Goal: Task Accomplishment & Management: Manage account settings

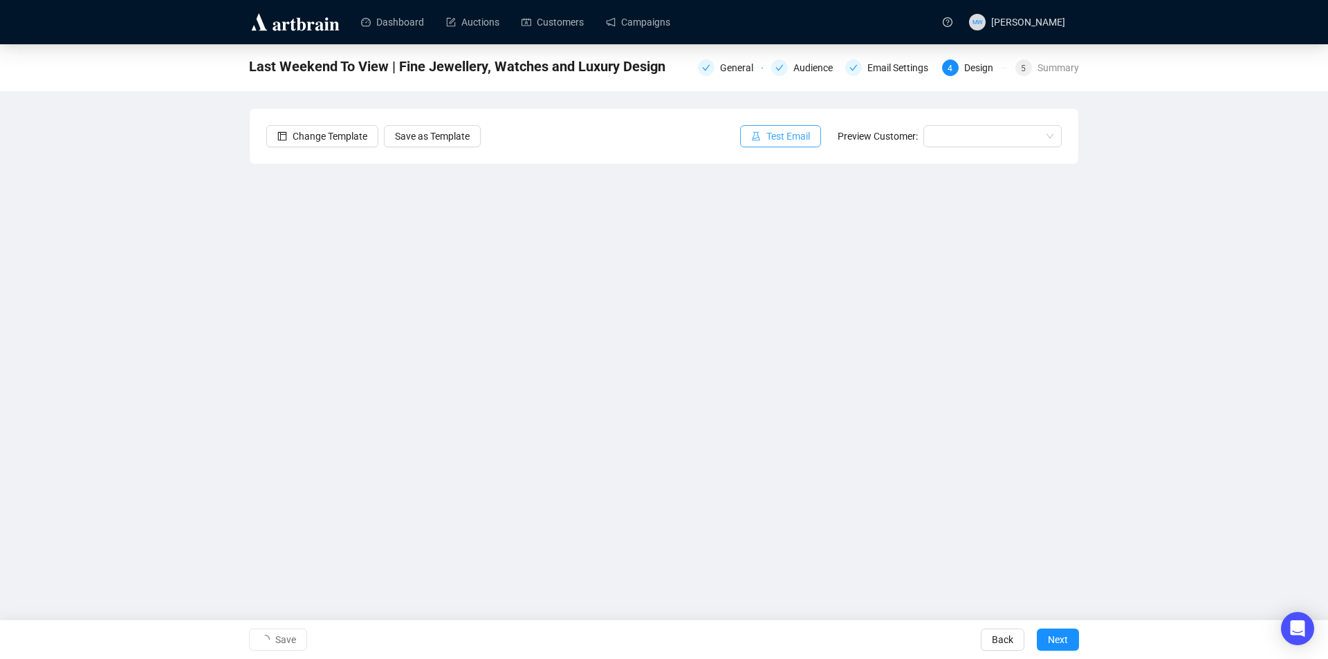
click at [787, 134] on span "Test Email" at bounding box center [789, 136] width 44 height 15
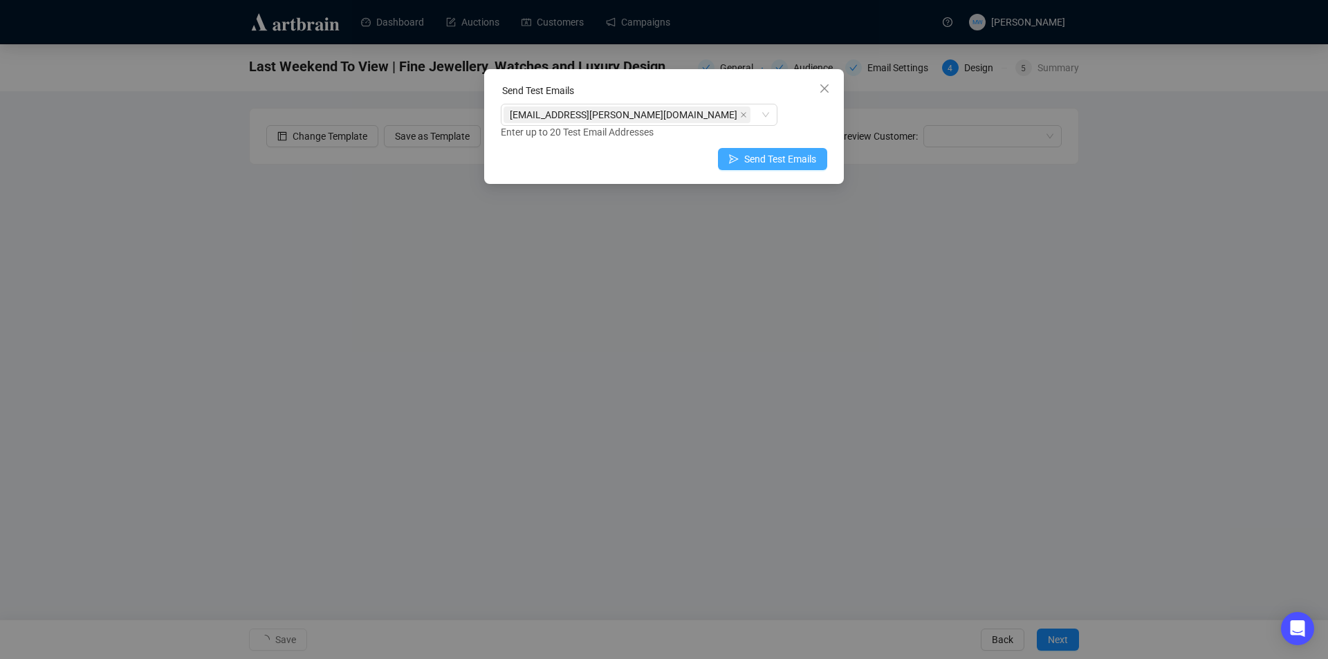
click at [773, 161] on span "Send Test Emails" at bounding box center [781, 159] width 72 height 15
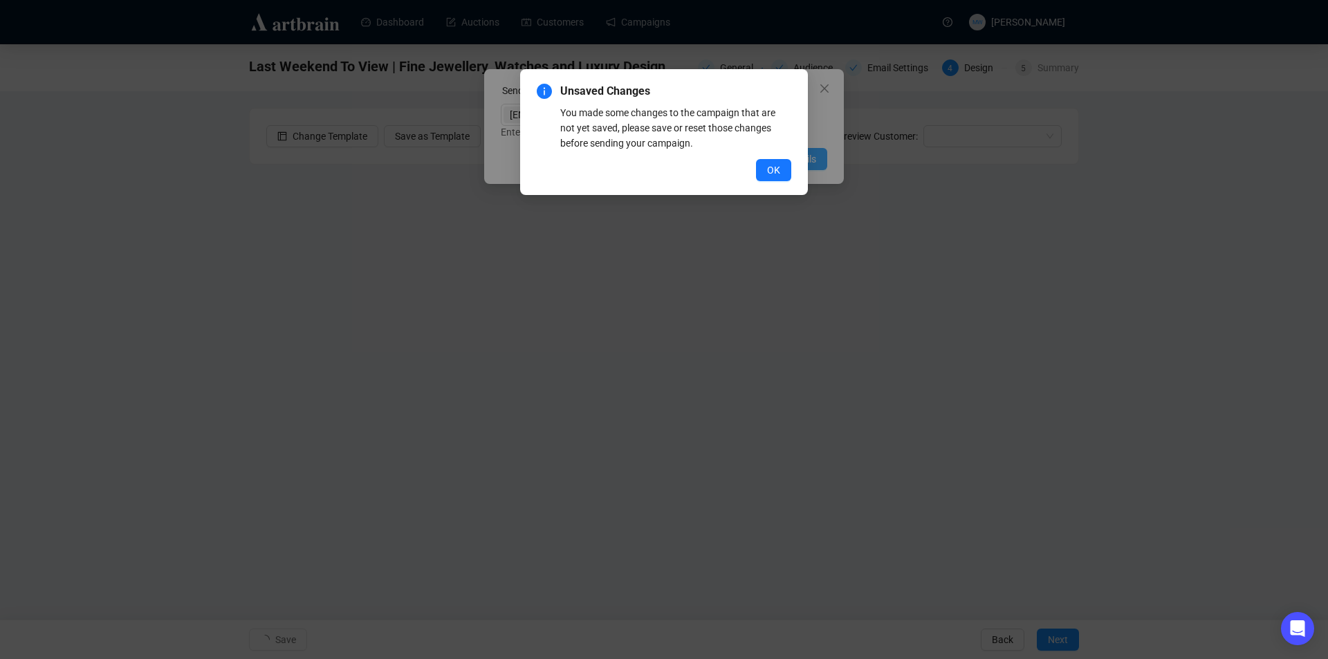
click at [773, 161] on button "OK" at bounding box center [773, 170] width 35 height 22
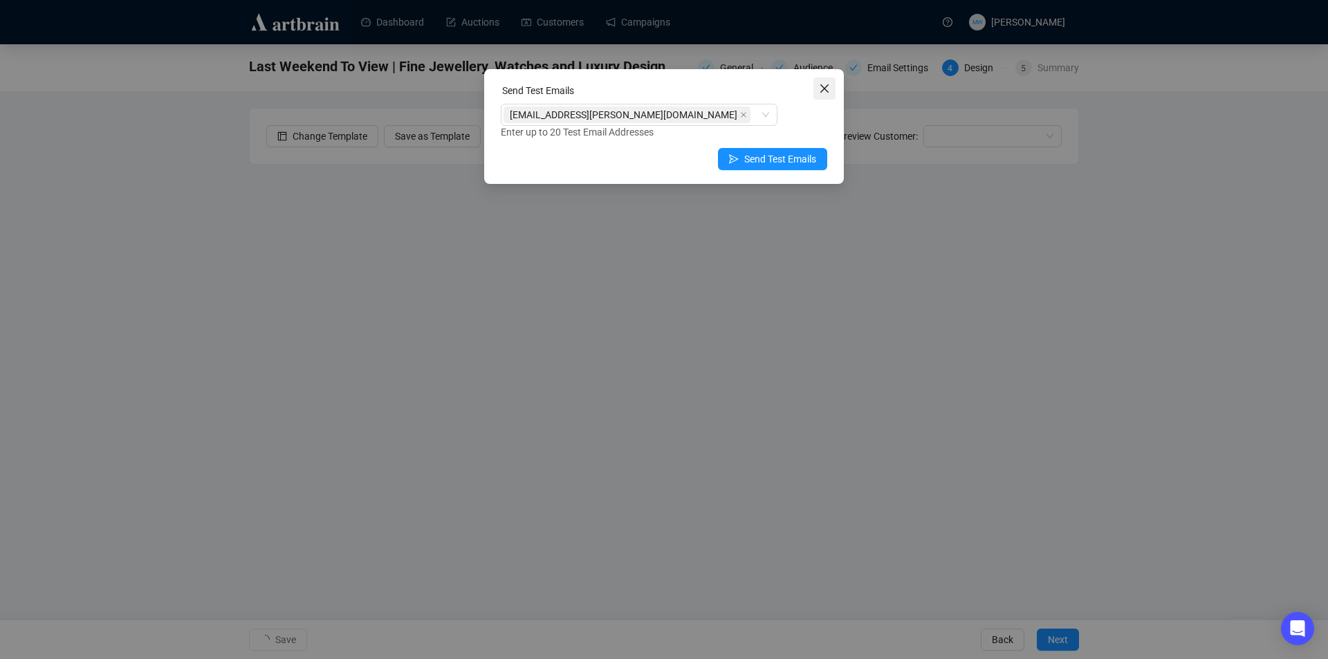
click at [821, 93] on icon "close" at bounding box center [824, 88] width 11 height 11
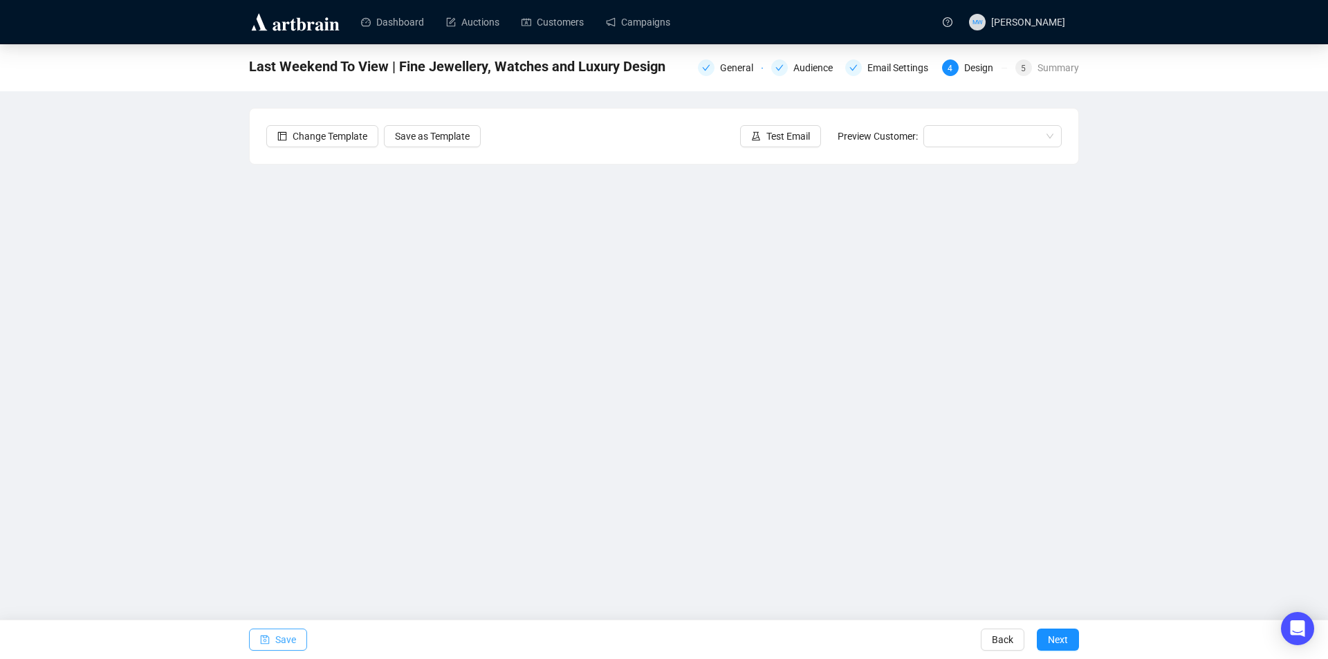
click at [289, 634] on span "Save" at bounding box center [285, 640] width 21 height 39
click at [274, 643] on button "Save" at bounding box center [278, 640] width 58 height 22
click at [297, 634] on button "Save" at bounding box center [278, 640] width 58 height 22
click at [281, 643] on span "Save" at bounding box center [285, 640] width 21 height 39
click at [291, 632] on span "Save" at bounding box center [285, 640] width 21 height 39
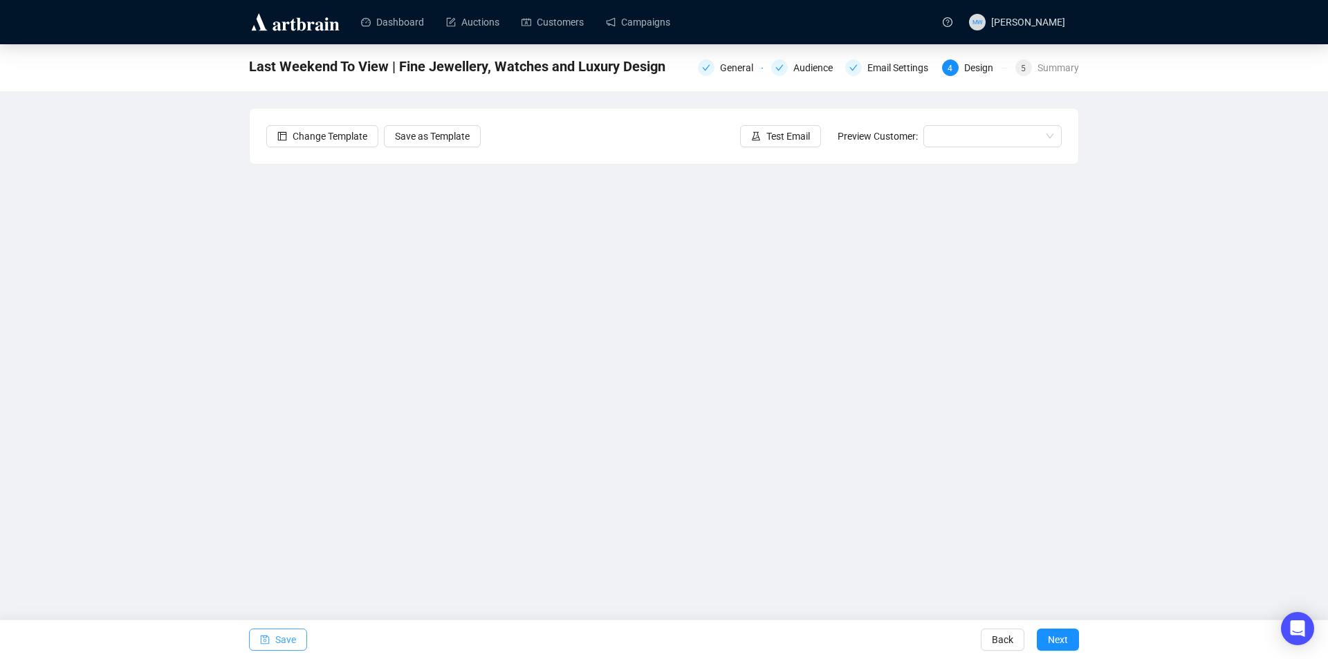
click at [281, 639] on span "Save" at bounding box center [285, 640] width 21 height 39
click at [273, 634] on button "Save" at bounding box center [278, 640] width 58 height 22
click at [283, 633] on span "Save" at bounding box center [285, 640] width 21 height 39
click at [284, 633] on span "Save" at bounding box center [285, 640] width 21 height 39
click at [288, 630] on span "Save" at bounding box center [285, 640] width 21 height 39
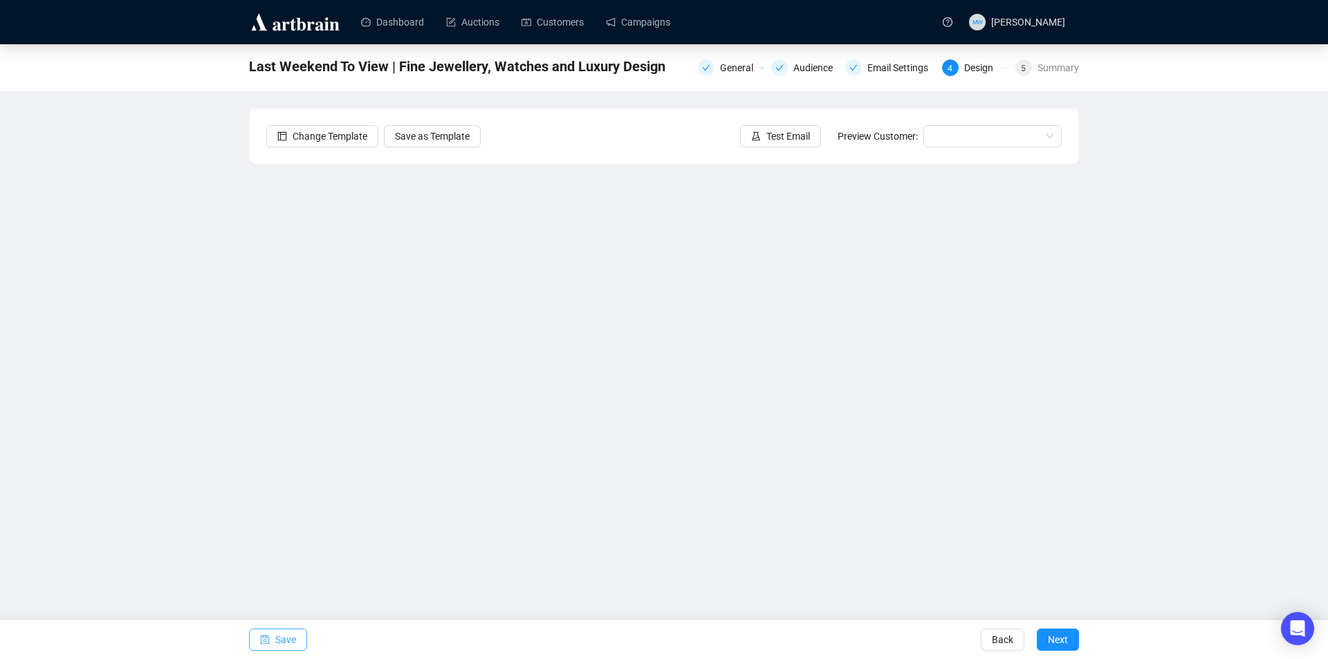
click at [289, 637] on span "Save" at bounding box center [285, 640] width 21 height 39
click at [285, 639] on span "Save" at bounding box center [285, 640] width 21 height 39
click at [282, 633] on span "Save" at bounding box center [285, 640] width 21 height 39
click at [284, 633] on span "Save" at bounding box center [285, 640] width 21 height 39
click at [266, 645] on span "button" at bounding box center [265, 640] width 10 height 39
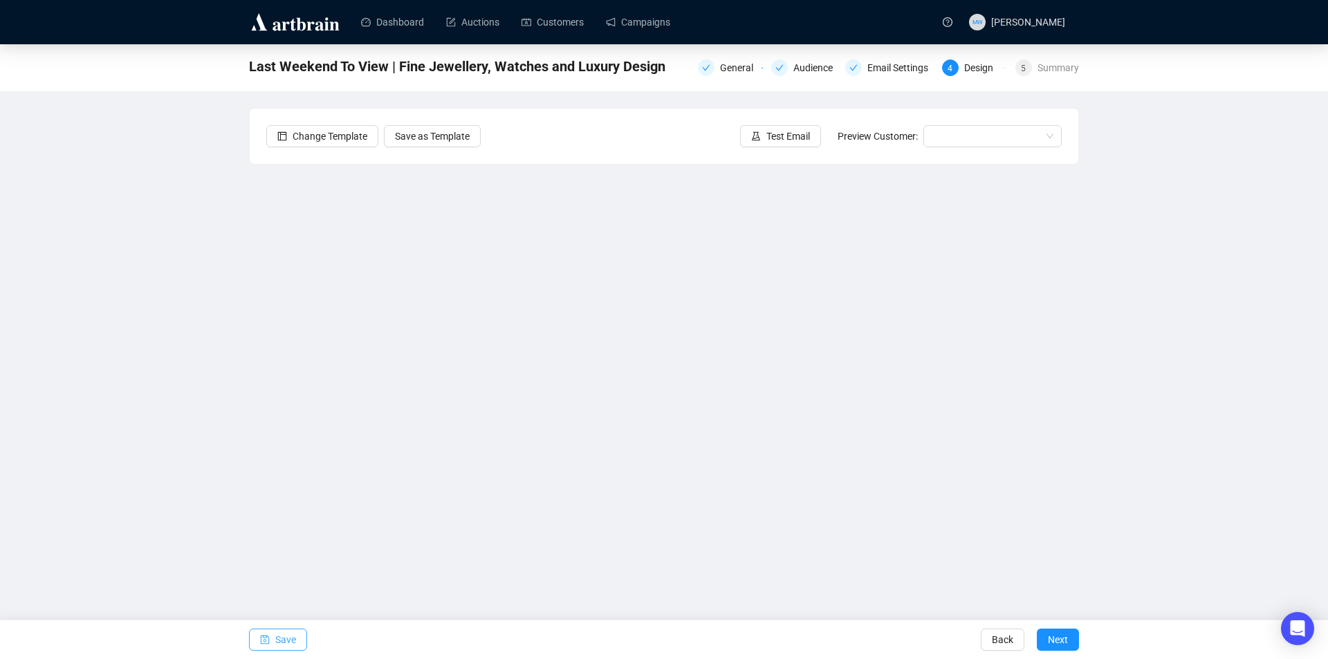
click at [286, 633] on span "Save" at bounding box center [285, 640] width 21 height 39
click at [269, 639] on icon "save" at bounding box center [265, 640] width 9 height 9
click at [268, 643] on icon "save" at bounding box center [265, 640] width 10 height 10
click at [269, 634] on span "button" at bounding box center [265, 640] width 10 height 39
click at [277, 643] on span "Save" at bounding box center [285, 640] width 21 height 39
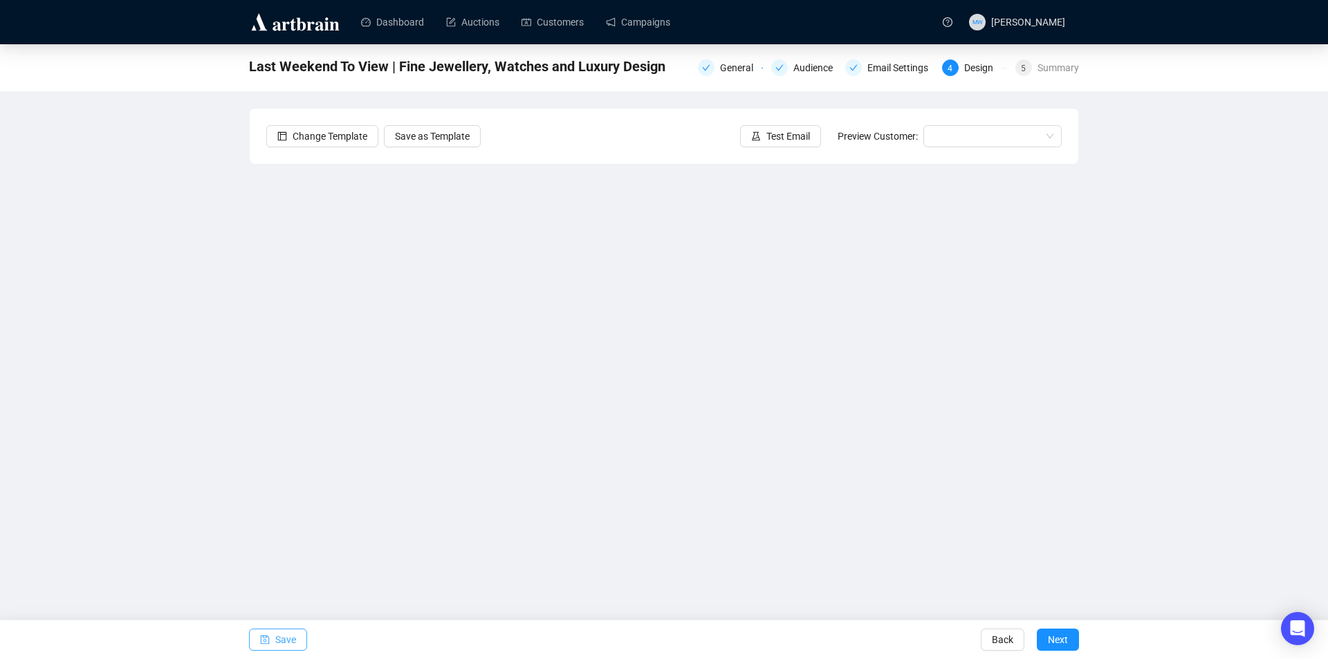
click at [270, 643] on button "Save" at bounding box center [278, 640] width 58 height 22
click at [282, 634] on span "Save" at bounding box center [285, 640] width 21 height 39
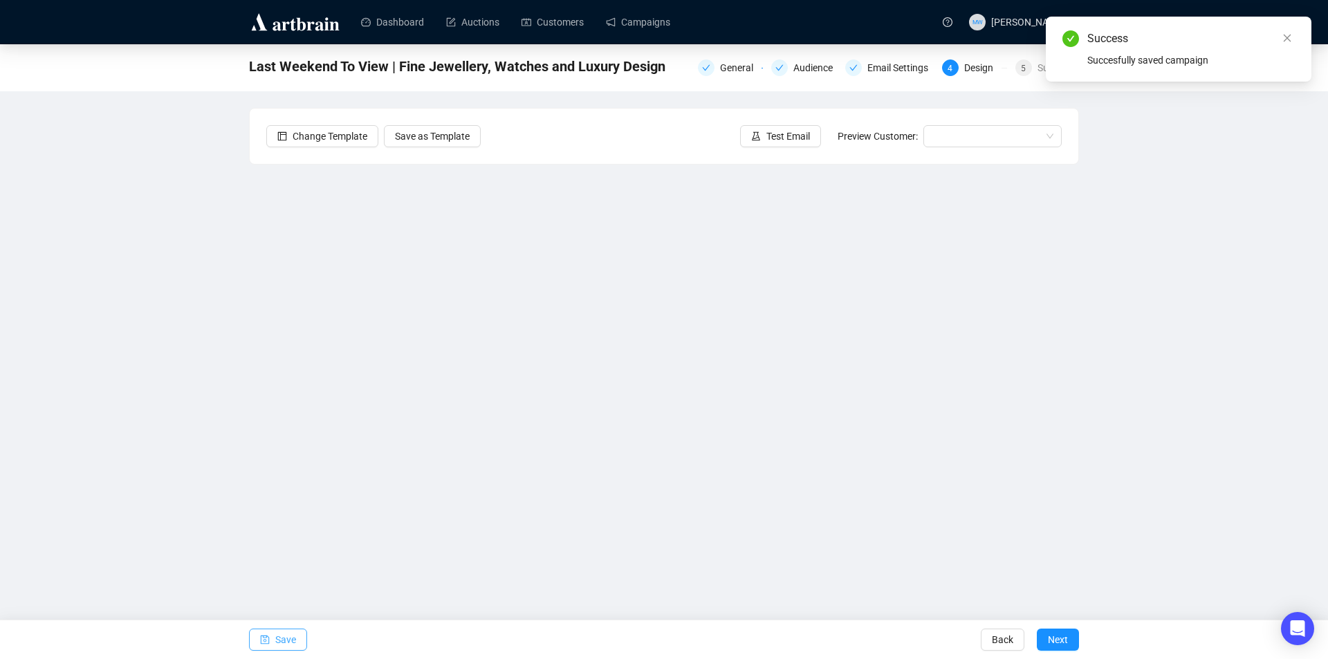
click at [275, 640] on span "Save" at bounding box center [285, 640] width 21 height 39
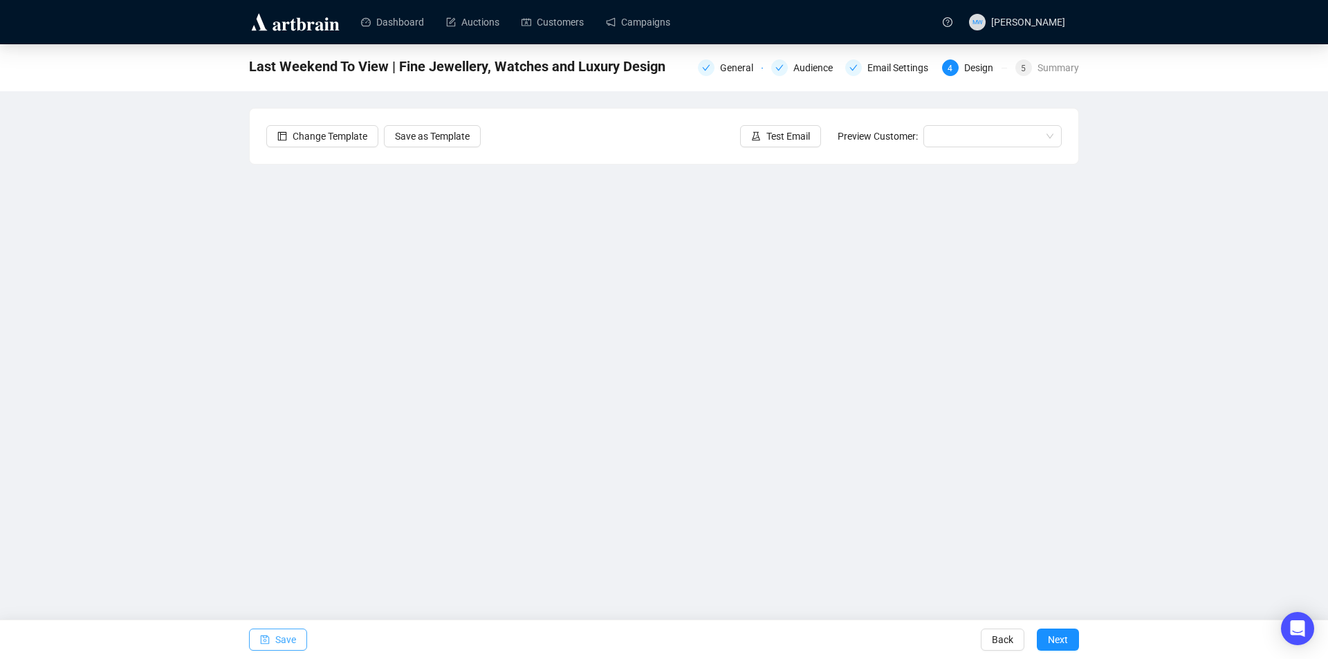
click at [289, 637] on span "Save" at bounding box center [285, 640] width 21 height 39
click at [282, 643] on span "Save" at bounding box center [285, 640] width 21 height 39
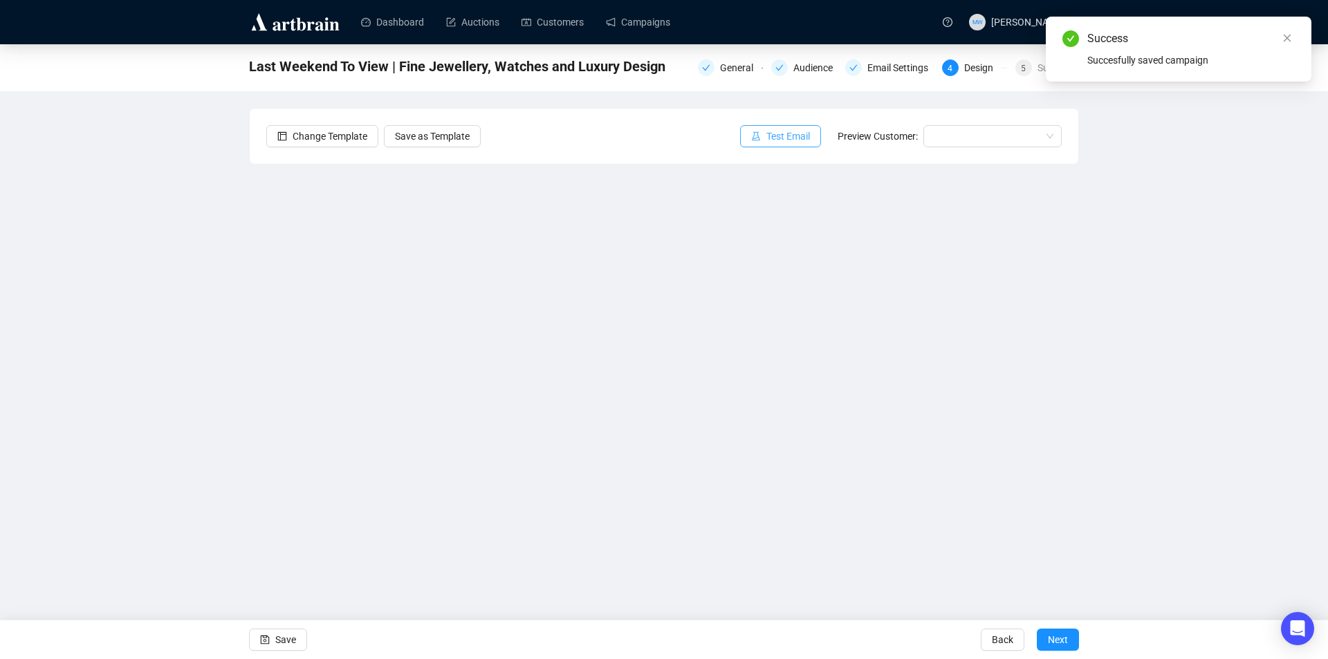
click at [789, 138] on span "Test Email" at bounding box center [789, 136] width 44 height 15
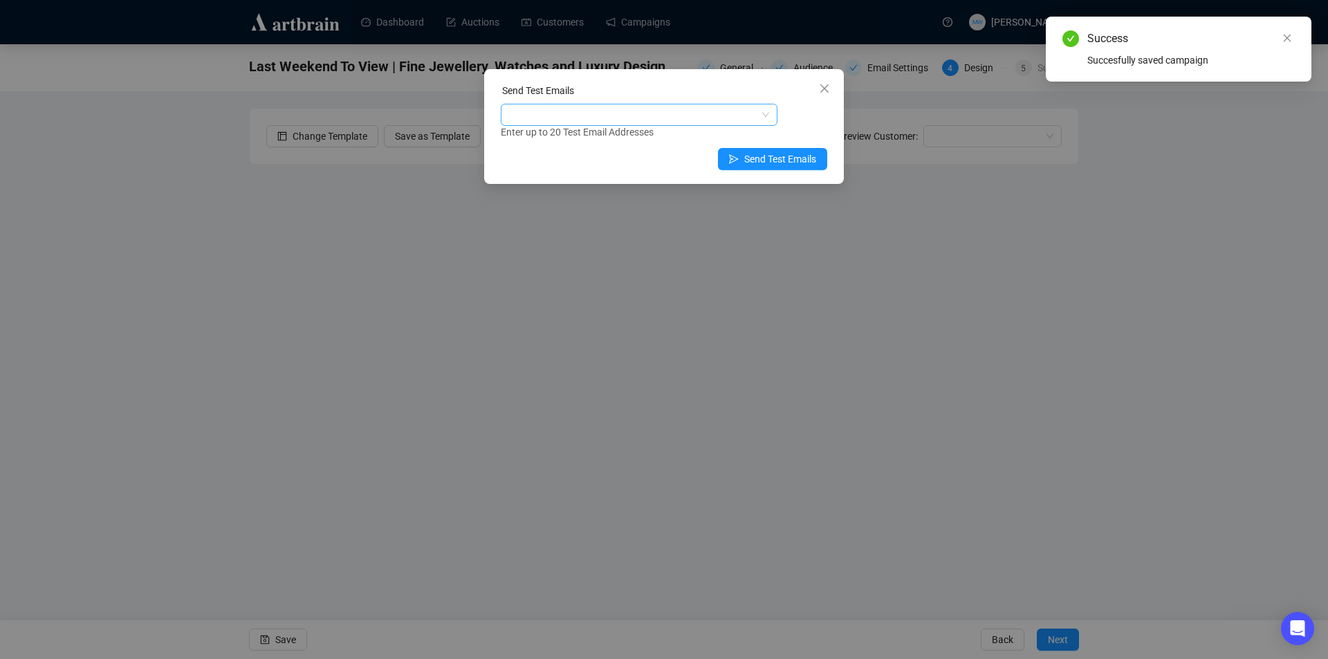
click at [624, 117] on div at bounding box center [632, 114] width 257 height 19
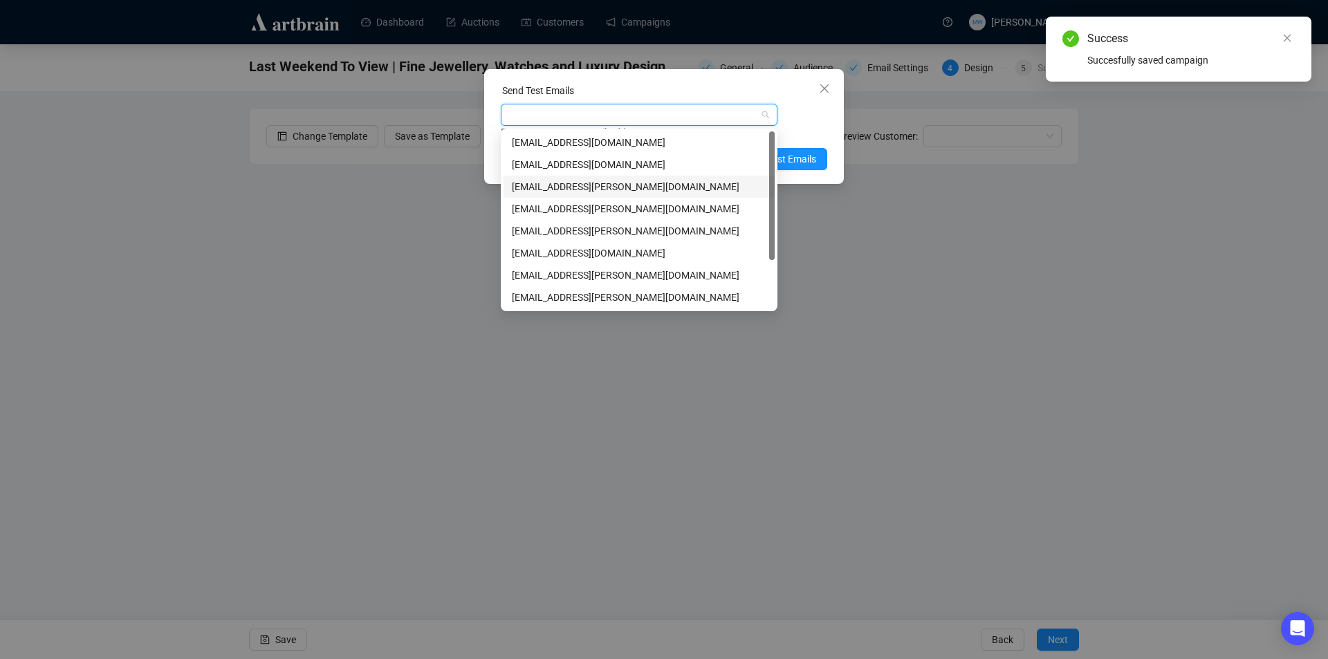
click at [540, 184] on div "[EMAIL_ADDRESS][PERSON_NAME][DOMAIN_NAME]" at bounding box center [639, 186] width 255 height 15
click at [803, 131] on div "Enter up to 20 Test Email Addresses" at bounding box center [664, 133] width 327 height 16
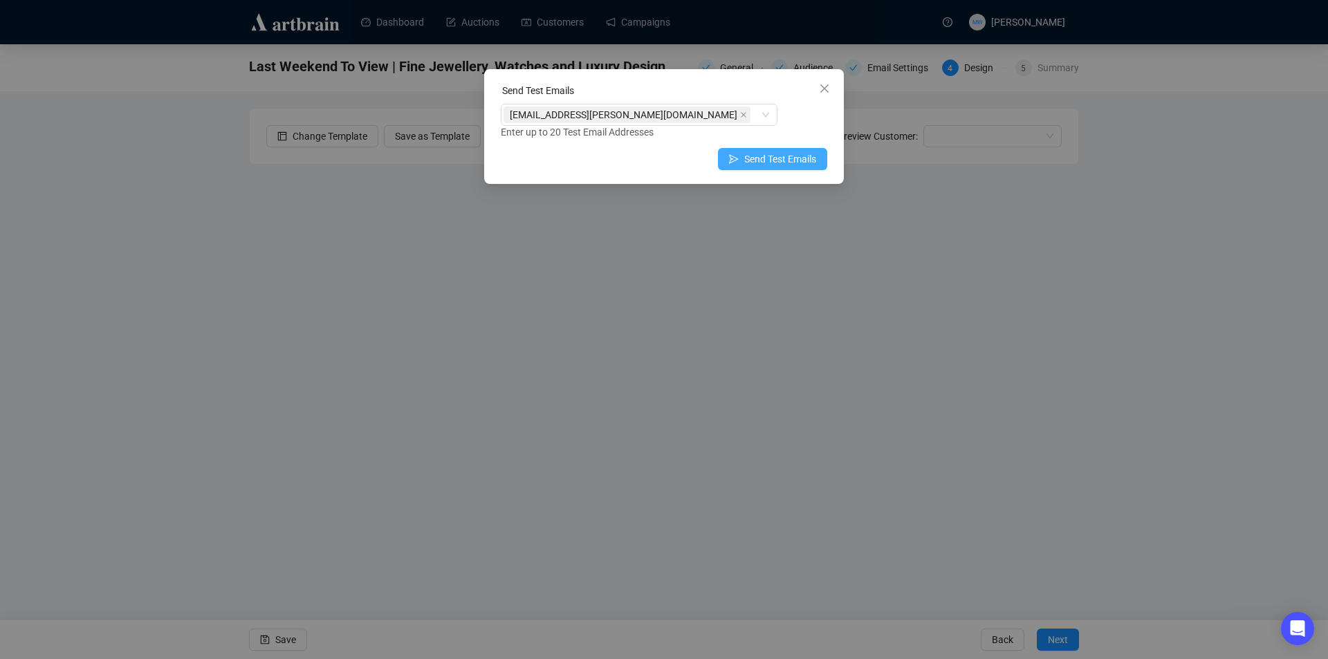
click at [803, 157] on span "Send Test Emails" at bounding box center [781, 159] width 72 height 15
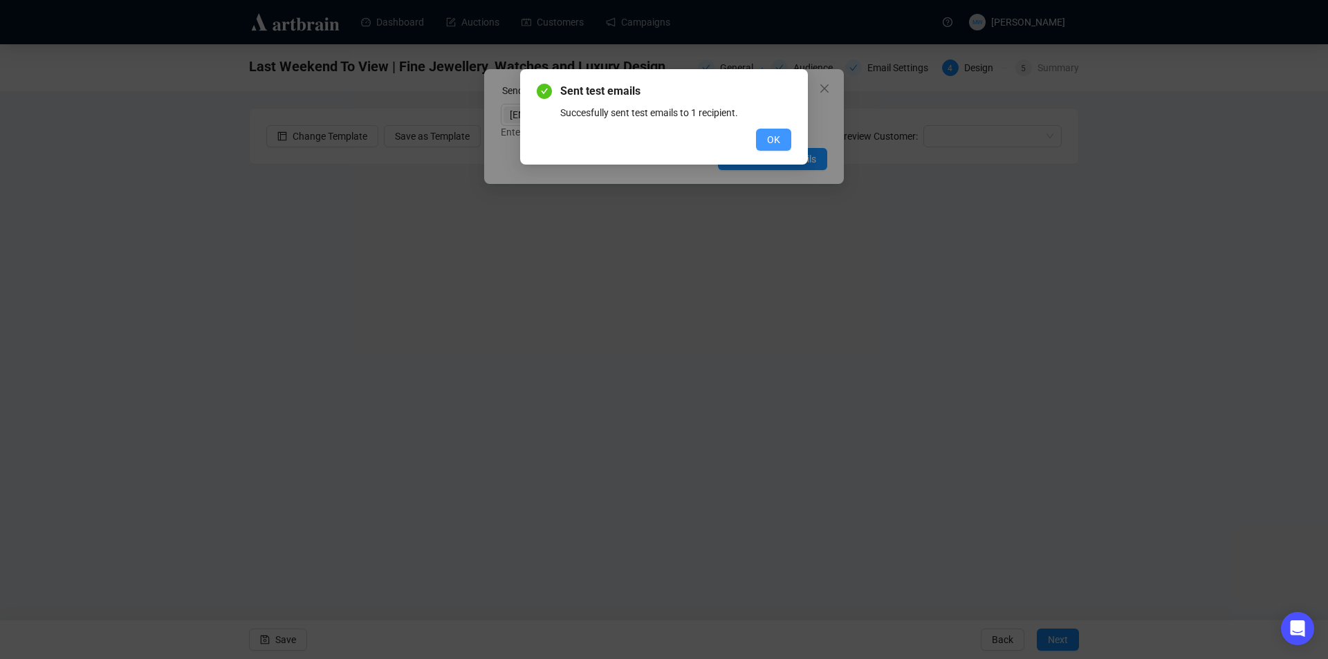
click at [783, 131] on button "OK" at bounding box center [773, 140] width 35 height 22
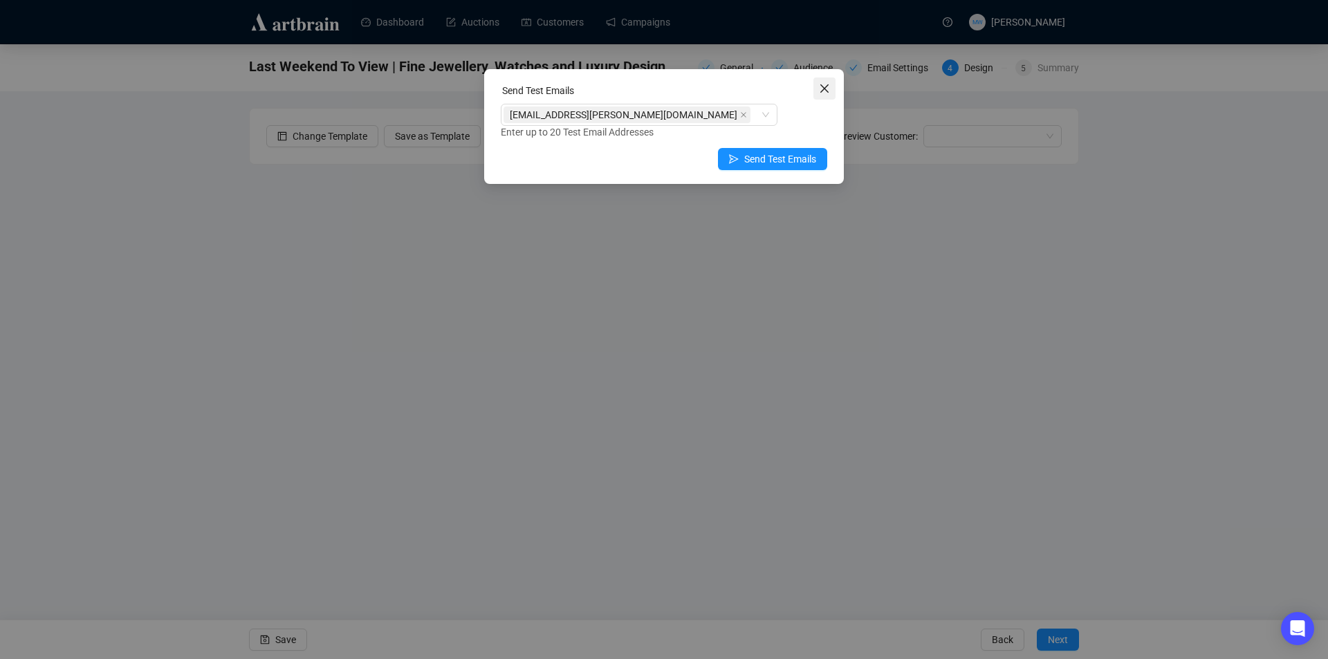
click at [822, 97] on button "Close" at bounding box center [825, 88] width 22 height 22
